Goal: Navigation & Orientation: Find specific page/section

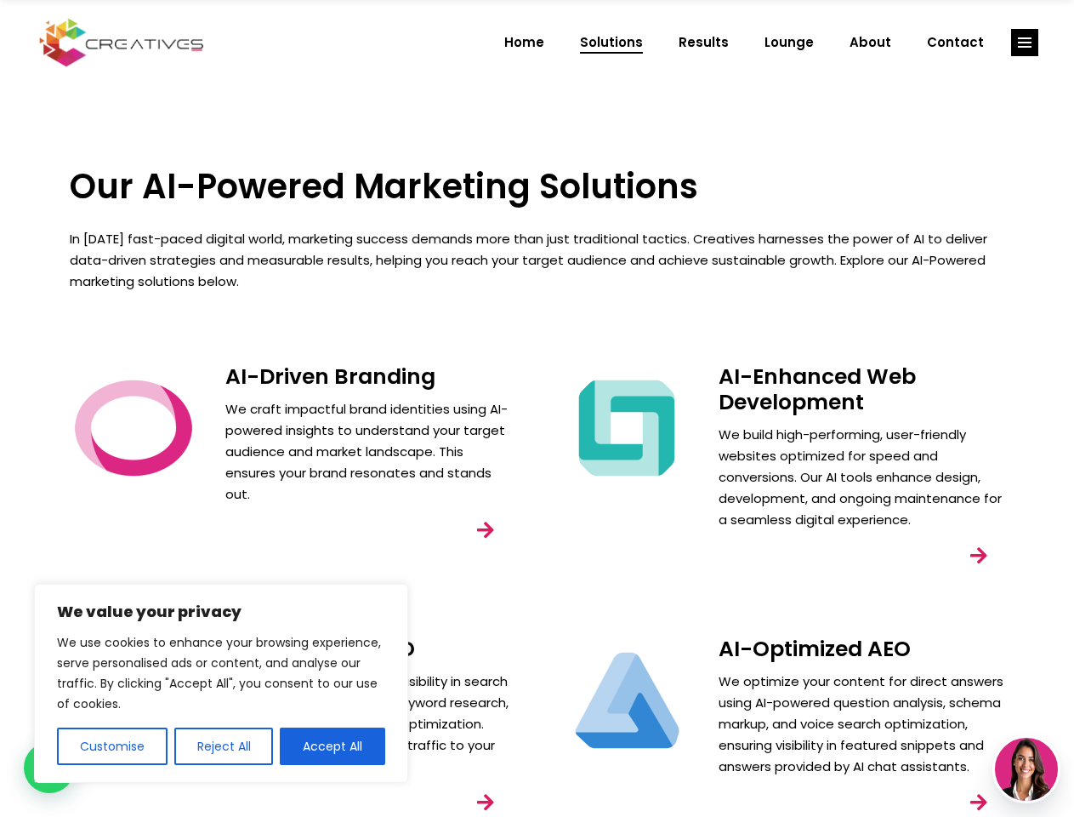
click at [538, 408] on div "AI-Enhanced Web Development We build high-performing, user-friendly websites op…" at bounding box center [784, 487] width 493 height 272
click at [111, 746] on button "Customise" at bounding box center [112, 745] width 111 height 37
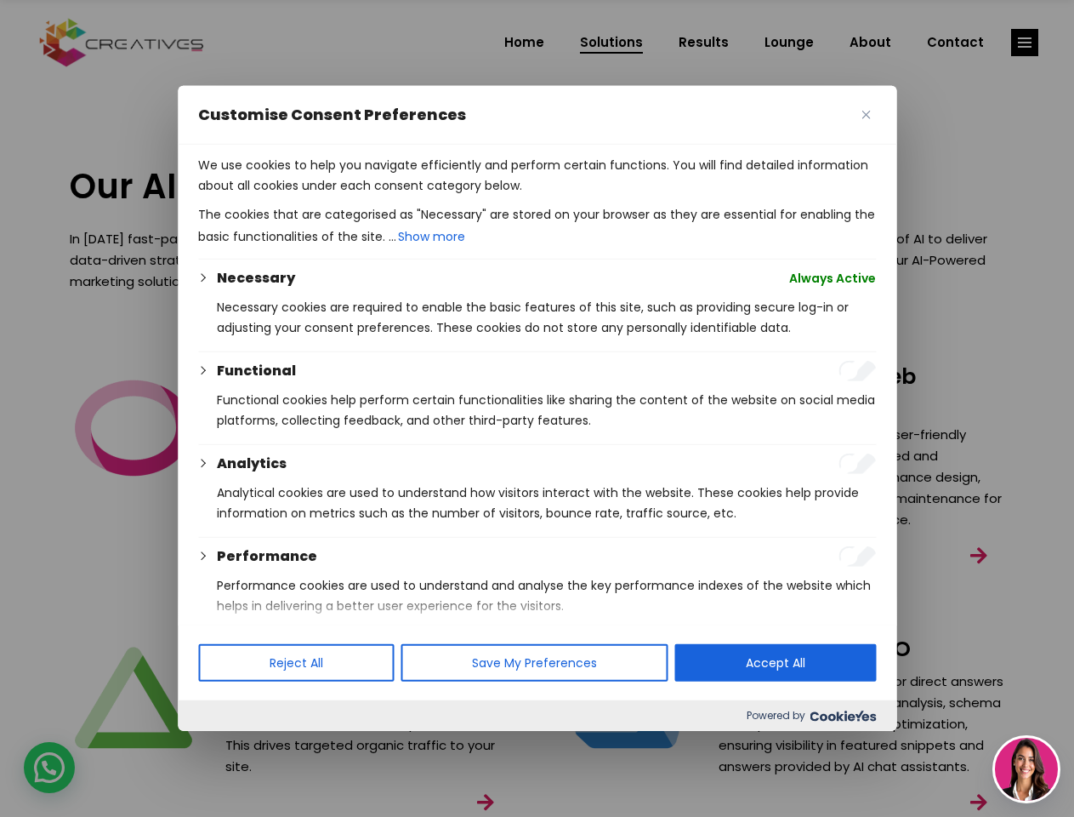
click at [223, 746] on div at bounding box center [537, 408] width 1074 height 817
click at [333, 196] on p "We use cookies to help you navigate efficiently and perform certain functions. …" at bounding box center [537, 175] width 678 height 41
click at [1025, 43] on div at bounding box center [537, 408] width 1074 height 817
click at [1027, 769] on img at bounding box center [1026, 769] width 63 height 63
